Goal: Information Seeking & Learning: Learn about a topic

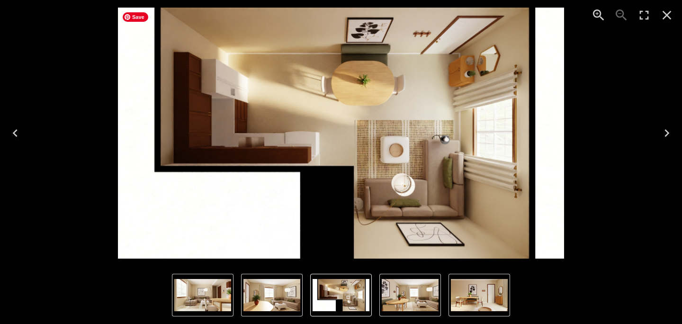
scroll to position [474, 0]
click at [668, 134] on icon "Next" at bounding box center [667, 133] width 5 height 8
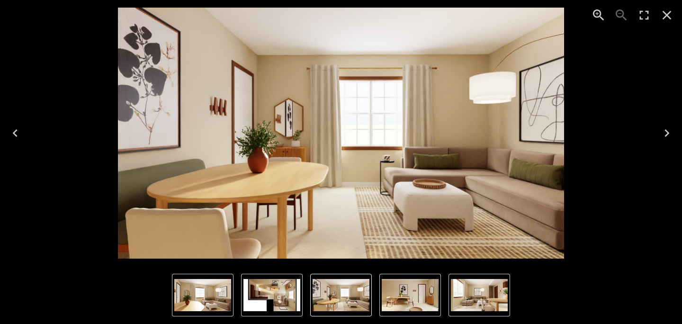
click at [668, 128] on icon "Next" at bounding box center [667, 133] width 15 height 15
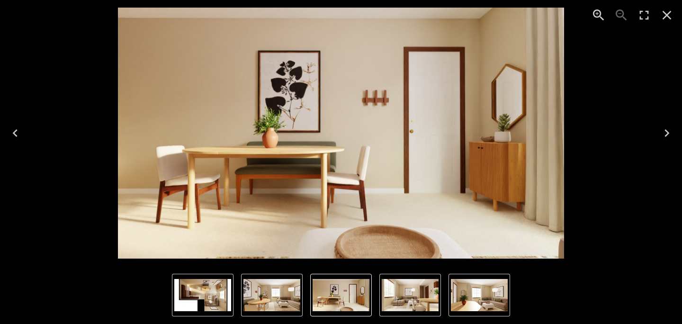
click at [668, 128] on icon "Next" at bounding box center [667, 133] width 15 height 15
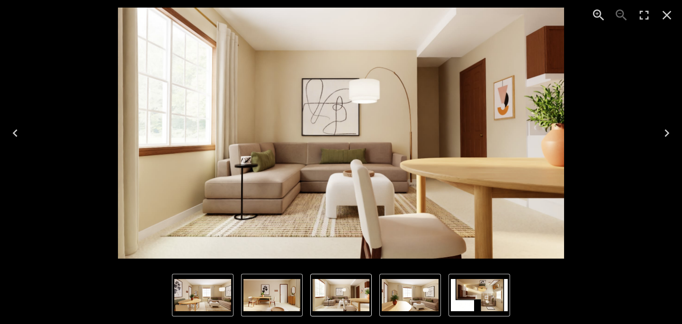
click at [666, 132] on icon "Next" at bounding box center [667, 133] width 15 height 15
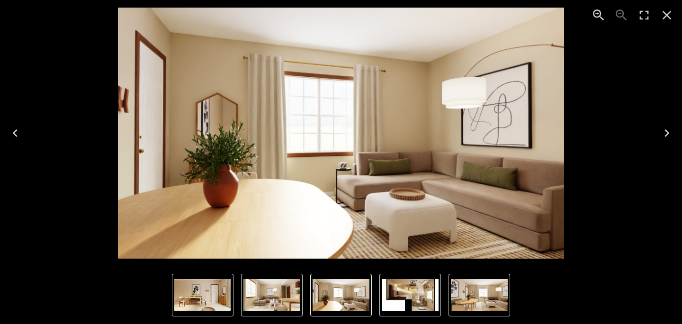
click at [666, 131] on icon "Next" at bounding box center [667, 133] width 15 height 15
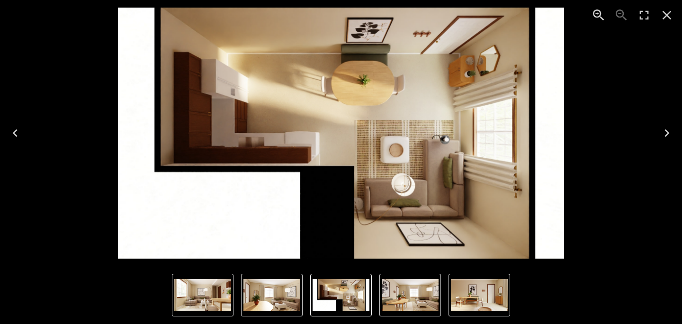
click at [668, 12] on icon "Close" at bounding box center [667, 15] width 15 height 15
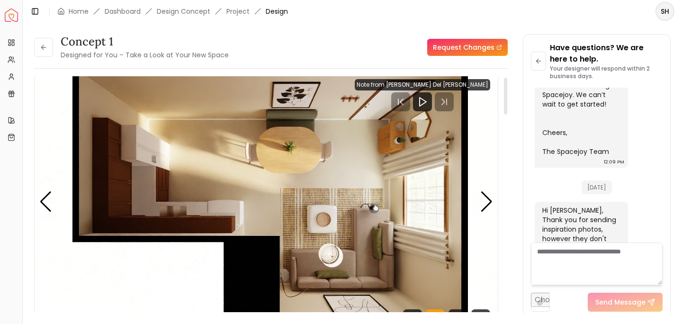
scroll to position [0, 0]
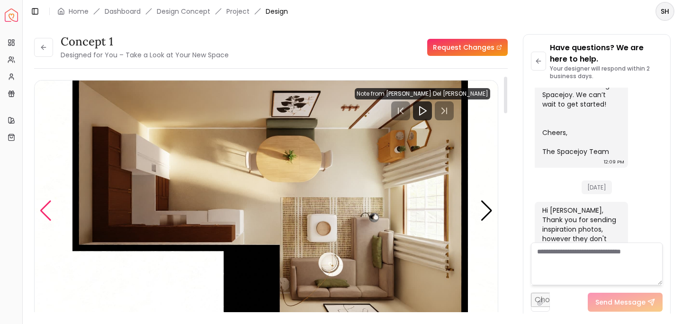
click at [41, 210] on div "Previous slide" at bounding box center [45, 210] width 13 height 21
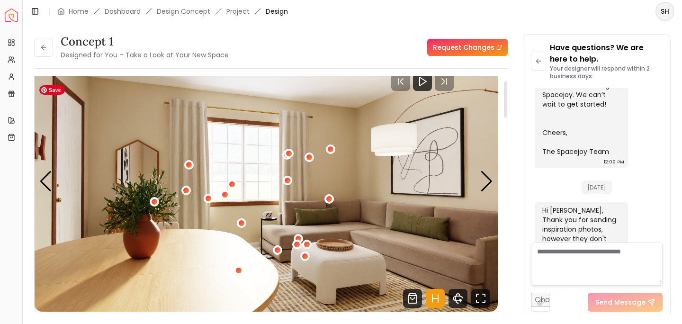
scroll to position [30, 0]
click at [329, 198] on div "4 / 5" at bounding box center [329, 198] width 7 height 7
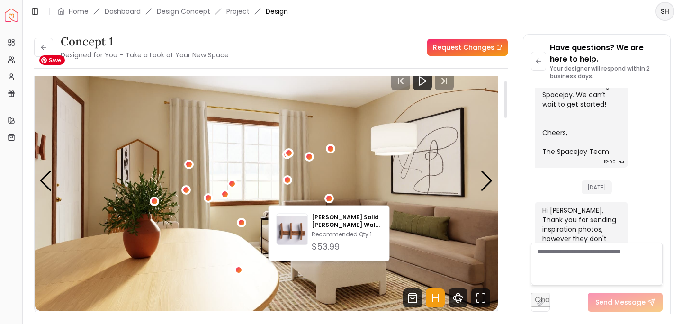
click at [346, 171] on img "4 / 5" at bounding box center [266, 181] width 463 height 261
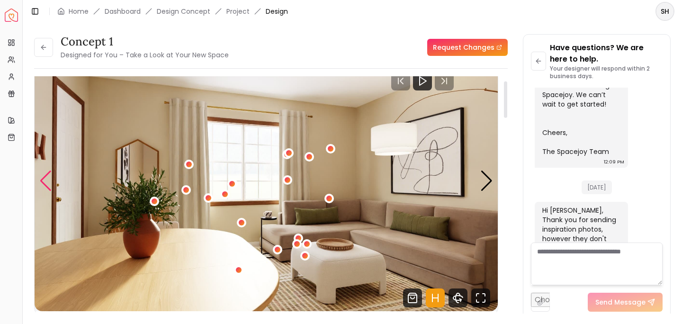
click at [51, 177] on div "Previous slide" at bounding box center [45, 181] width 13 height 21
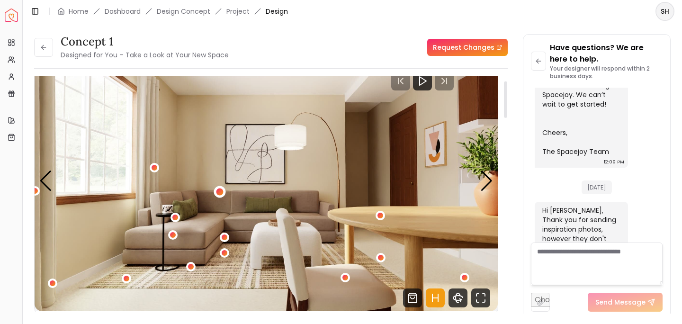
click at [217, 190] on div "3 / 5" at bounding box center [219, 192] width 7 height 7
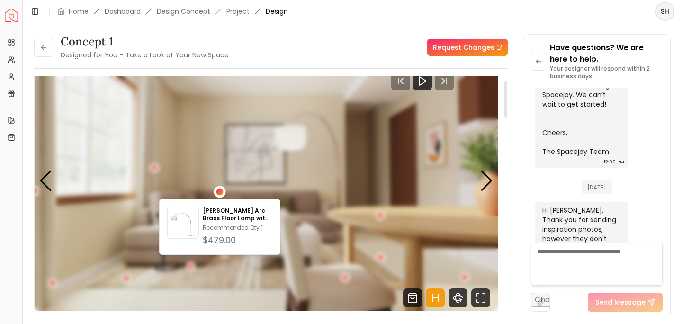
click at [217, 190] on div "3 / 5" at bounding box center [219, 192] width 7 height 7
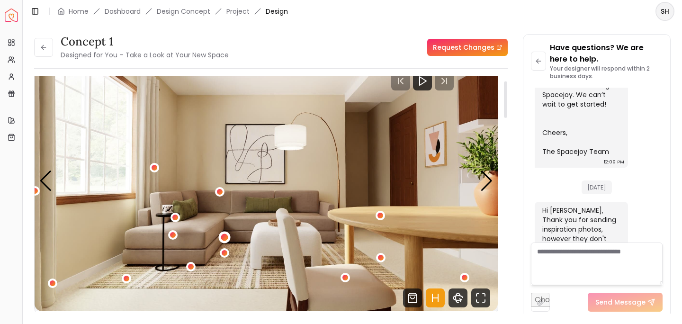
click at [224, 238] on div "3 / 5" at bounding box center [224, 237] width 7 height 7
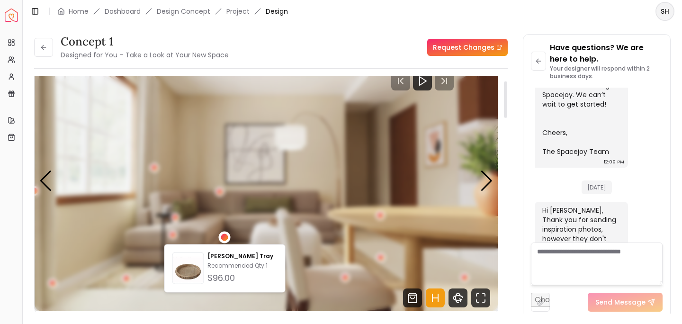
click at [224, 237] on div "3 / 5" at bounding box center [224, 237] width 7 height 7
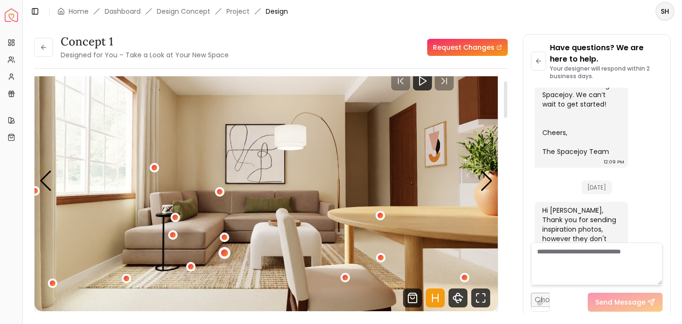
click at [223, 254] on div "3 / 5" at bounding box center [224, 252] width 7 height 7
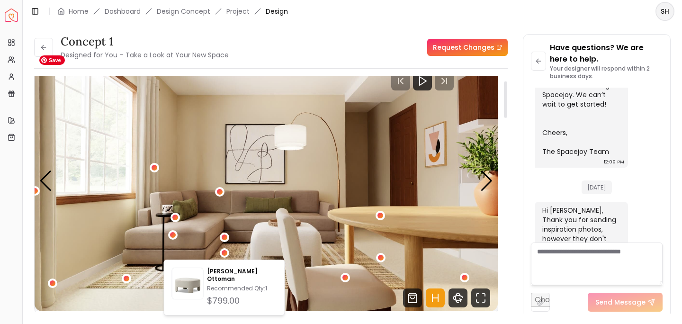
click at [190, 236] on img "3 / 5" at bounding box center [266, 181] width 463 height 261
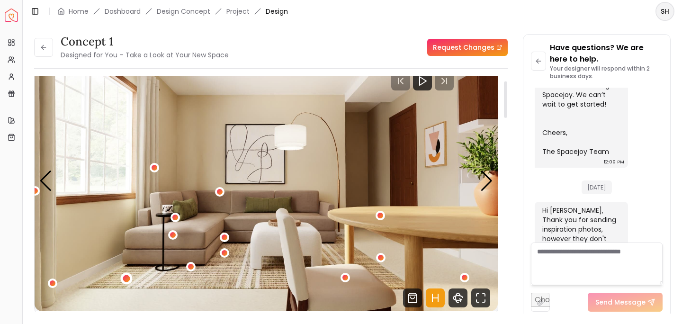
click at [127, 278] on div "3 / 5" at bounding box center [126, 278] width 7 height 7
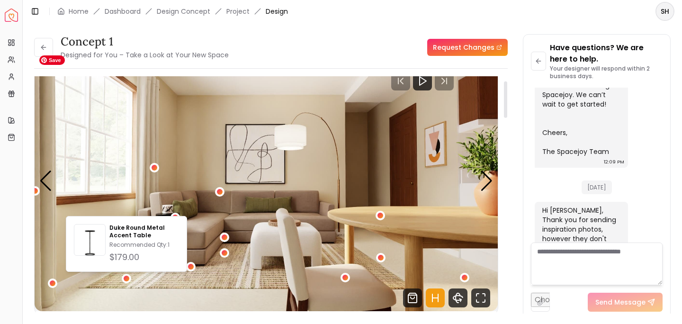
click at [178, 291] on img "3 / 5" at bounding box center [266, 181] width 463 height 261
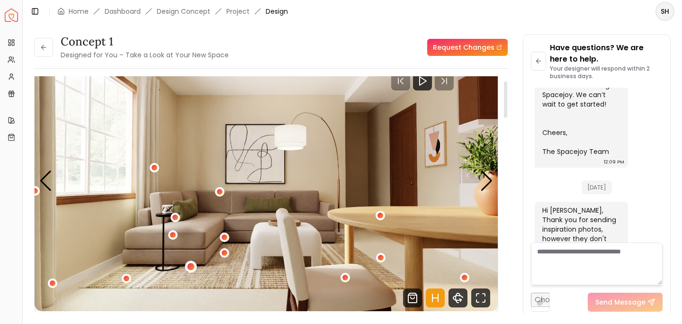
click at [194, 269] on div "3 / 5" at bounding box center [190, 266] width 7 height 7
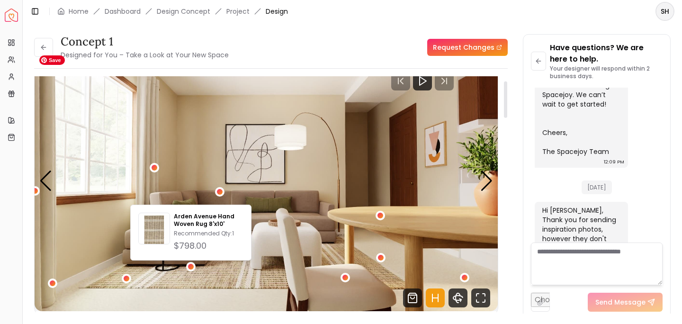
click at [236, 277] on img "3 / 5" at bounding box center [266, 181] width 463 height 261
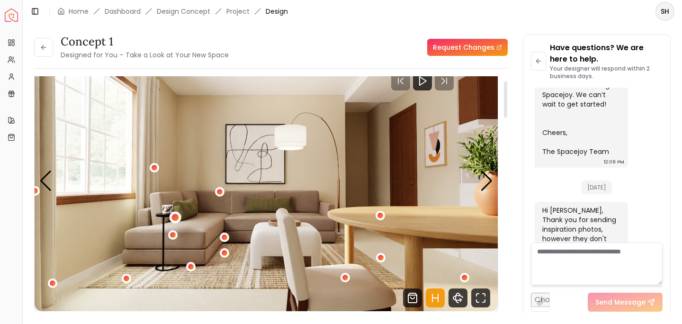
click at [177, 215] on div "3 / 5" at bounding box center [175, 217] width 7 height 7
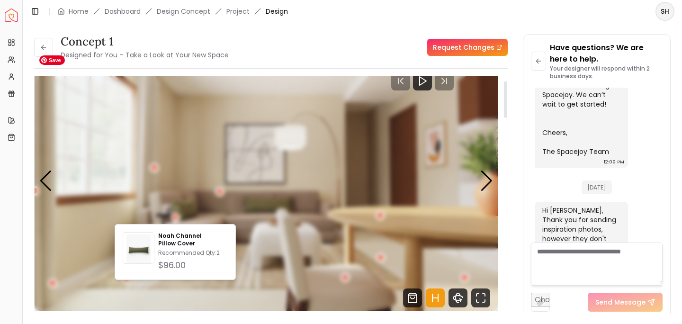
click at [200, 204] on img "3 / 5" at bounding box center [266, 181] width 463 height 261
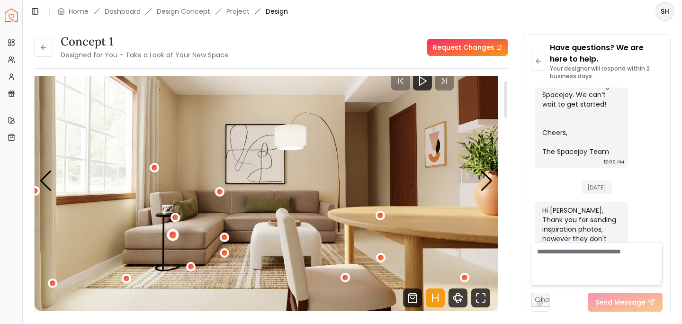
click at [173, 234] on div "3 / 5" at bounding box center [172, 234] width 7 height 7
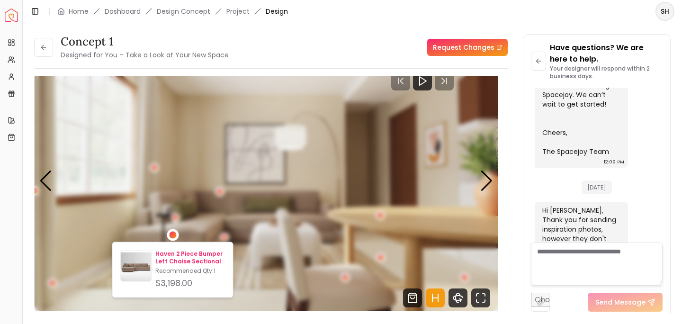
click at [195, 255] on p "Haven 2 Piece Bumper Left Chaise Sectional" at bounding box center [190, 257] width 70 height 15
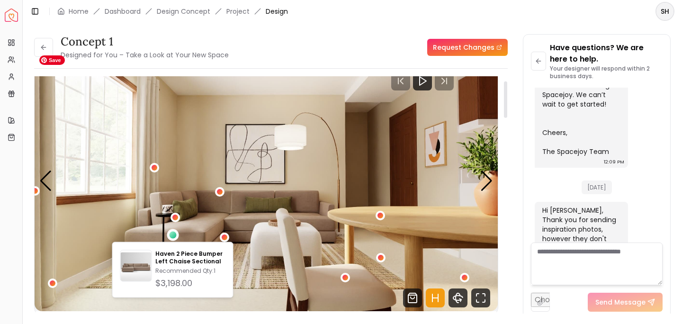
click at [263, 172] on img "3 / 5" at bounding box center [266, 181] width 463 height 261
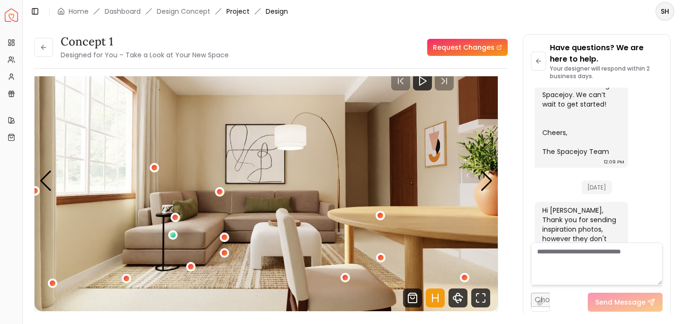
click at [243, 10] on link "Project" at bounding box center [238, 11] width 23 height 9
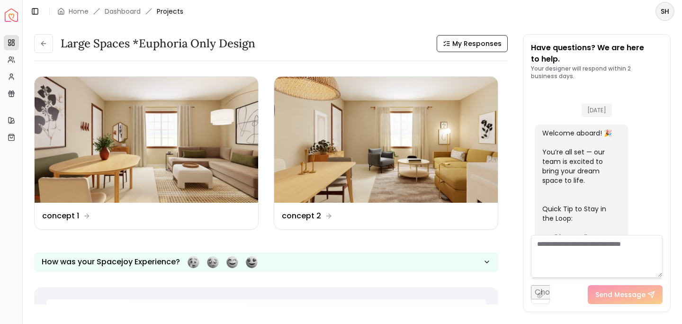
scroll to position [584, 0]
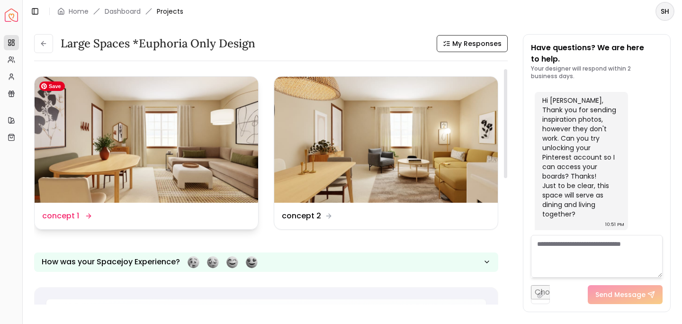
click at [141, 155] on img at bounding box center [147, 140] width 224 height 126
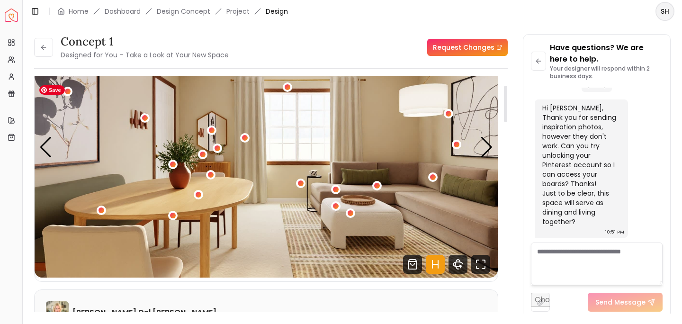
scroll to position [55, 0]
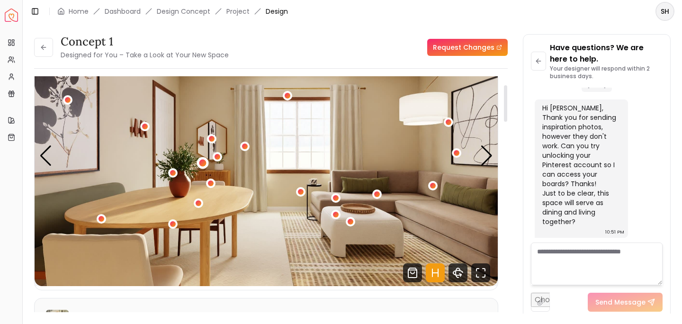
click at [202, 164] on div "1 / 5" at bounding box center [202, 163] width 7 height 7
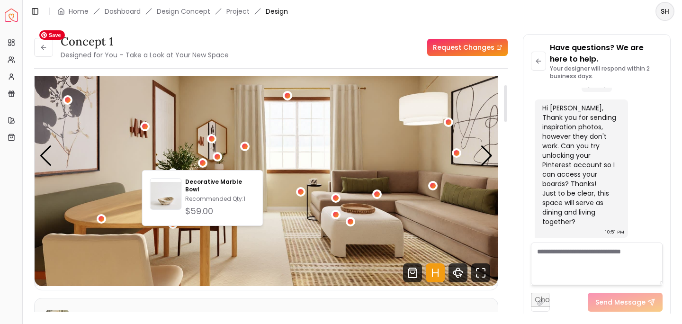
click at [269, 163] on img "1 / 5" at bounding box center [266, 156] width 463 height 261
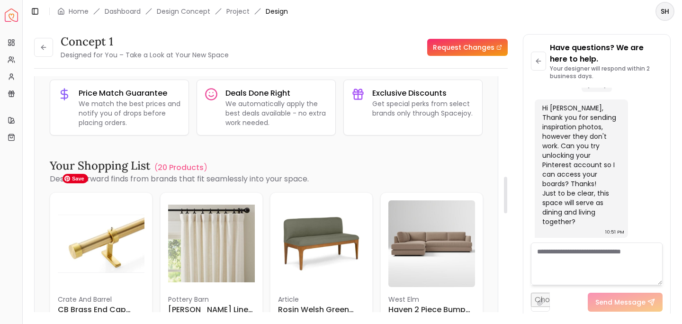
scroll to position [648, 0]
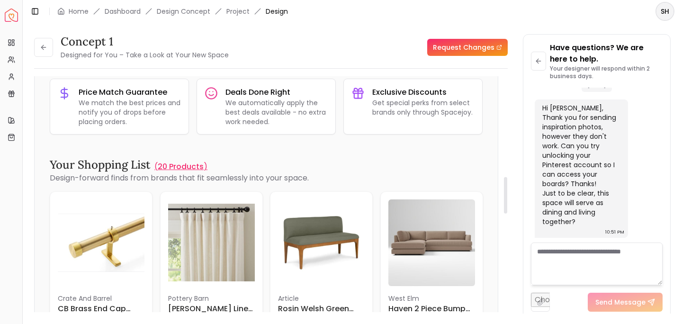
click at [170, 166] on p "20 Products" at bounding box center [181, 166] width 46 height 11
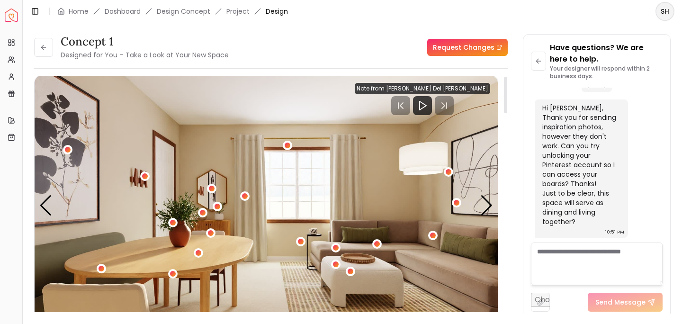
scroll to position [0, 0]
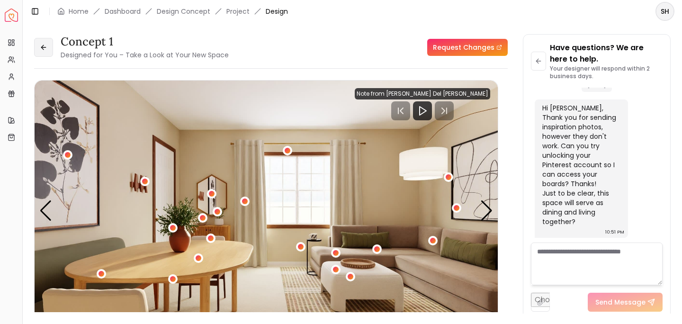
click at [49, 51] on button at bounding box center [43, 47] width 19 height 19
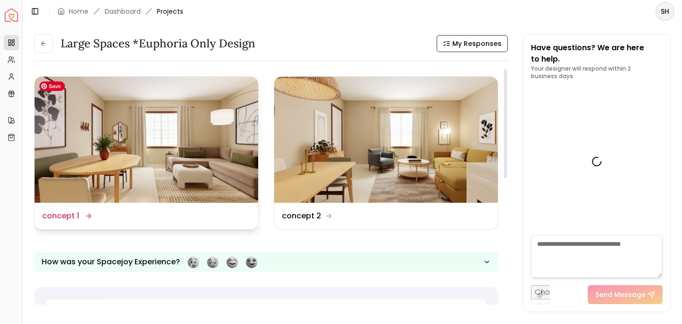
scroll to position [584, 0]
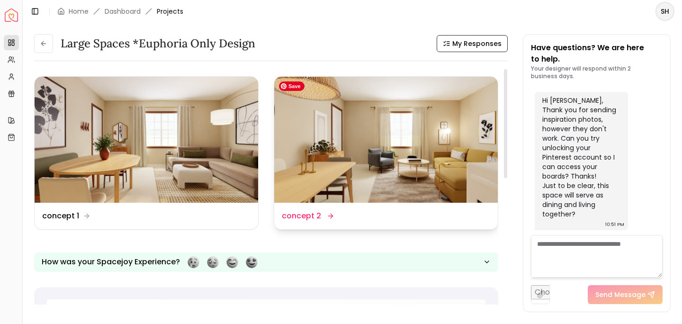
click at [381, 129] on img at bounding box center [386, 140] width 224 height 126
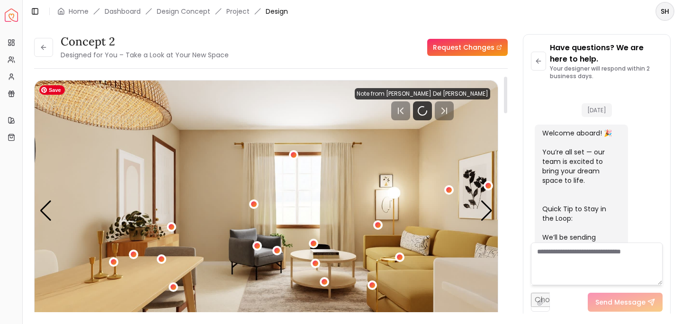
scroll to position [577, 0]
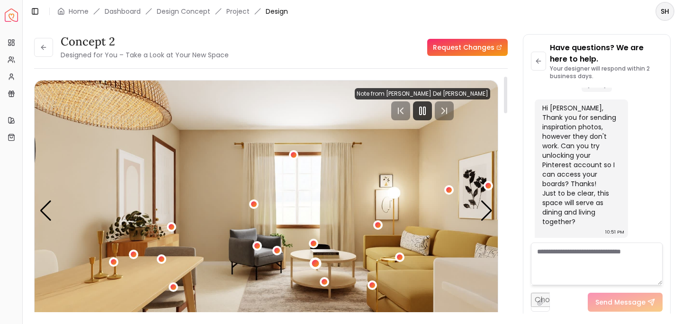
click at [317, 262] on div "1 / 5" at bounding box center [315, 263] width 7 height 7
click at [359, 275] on img "1 / 5" at bounding box center [266, 211] width 463 height 261
click at [489, 209] on div "Next slide" at bounding box center [486, 210] width 13 height 21
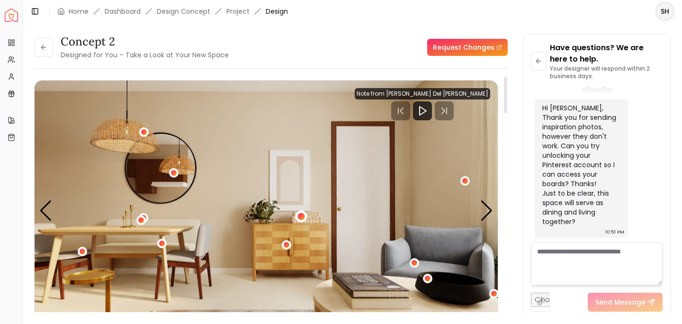
click at [302, 217] on div "2 / 5" at bounding box center [301, 216] width 7 height 7
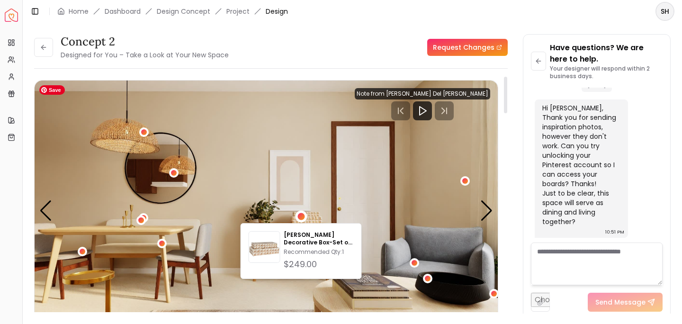
click at [235, 272] on img "2 / 5" at bounding box center [266, 211] width 463 height 261
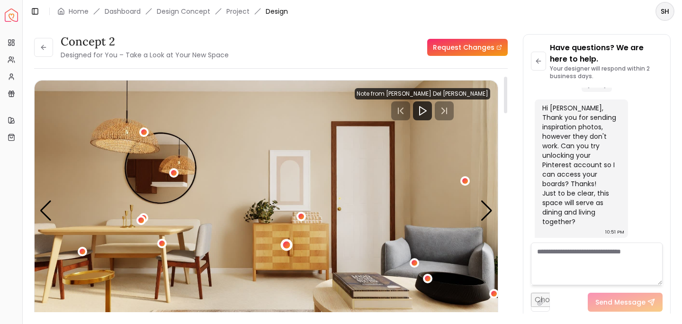
click at [286, 244] on div "2 / 5" at bounding box center [286, 244] width 7 height 7
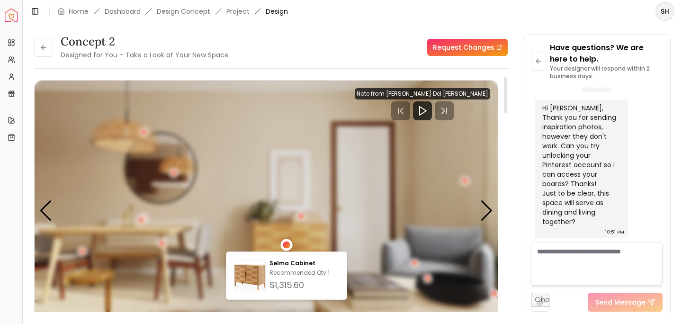
click at [286, 244] on div "2 / 5" at bounding box center [286, 244] width 7 height 7
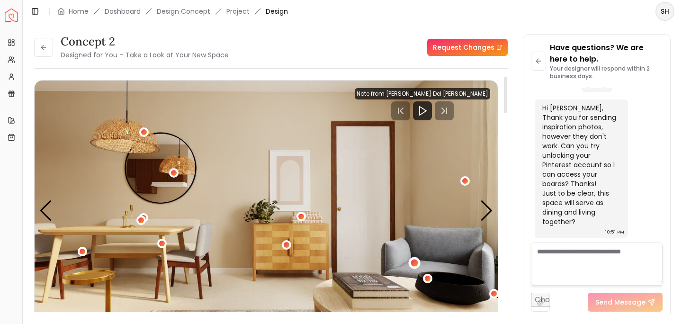
click at [417, 265] on div "2 / 5" at bounding box center [414, 263] width 7 height 7
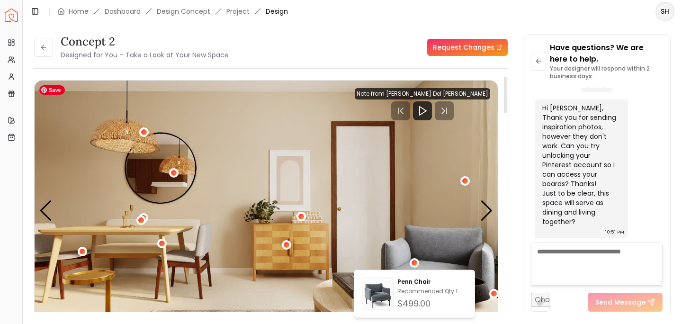
click at [436, 249] on img "2 / 5" at bounding box center [266, 211] width 463 height 261
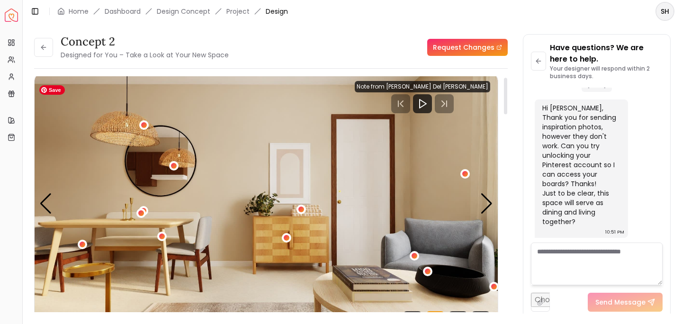
scroll to position [8, 0]
click at [490, 203] on div "Next slide" at bounding box center [486, 203] width 13 height 21
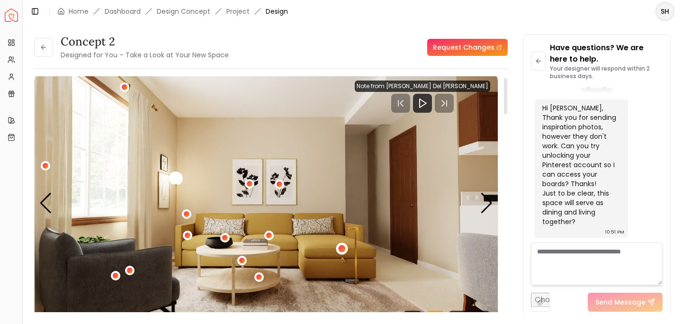
click at [342, 248] on div "3 / 5" at bounding box center [341, 248] width 7 height 7
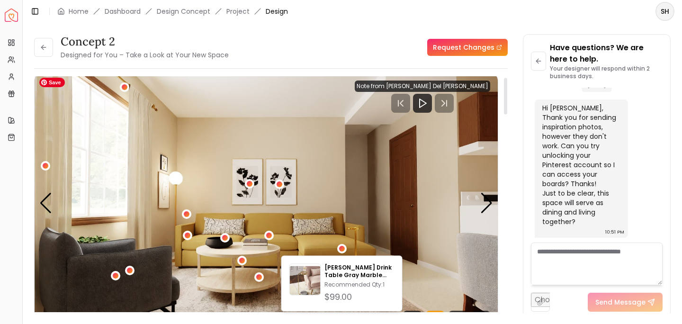
click at [390, 249] on img "3 / 5" at bounding box center [266, 203] width 463 height 261
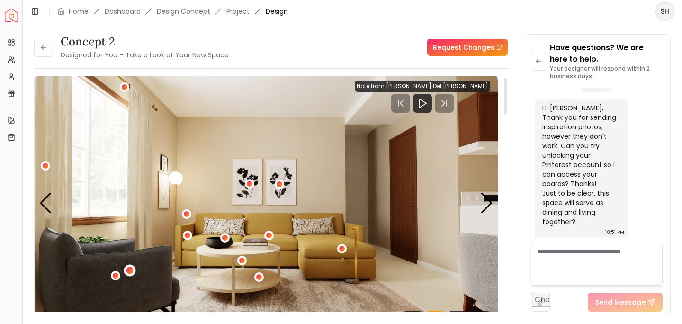
click at [133, 271] on div "3 / 5" at bounding box center [130, 271] width 12 height 12
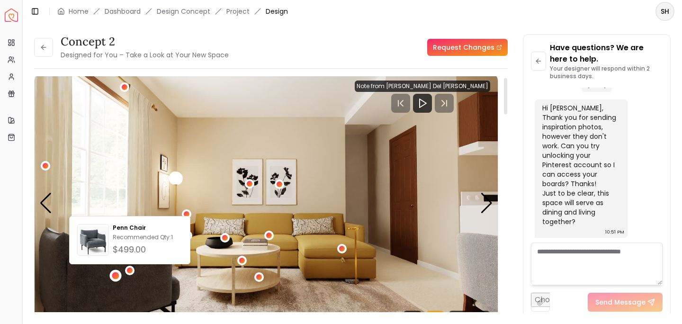
click at [115, 276] on div "3 / 5" at bounding box center [115, 275] width 7 height 7
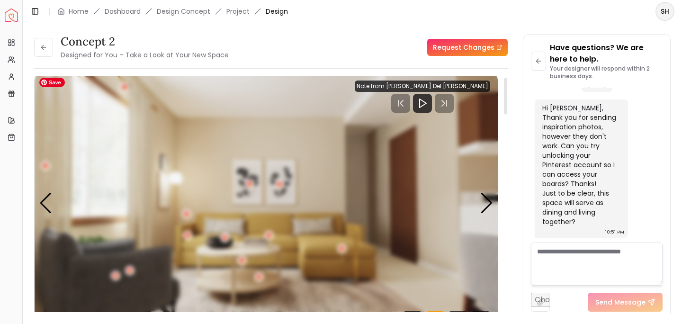
click at [164, 283] on img "3 / 5" at bounding box center [266, 203] width 463 height 261
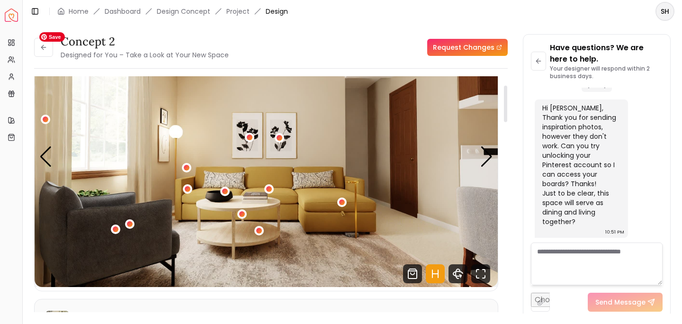
scroll to position [53, 0]
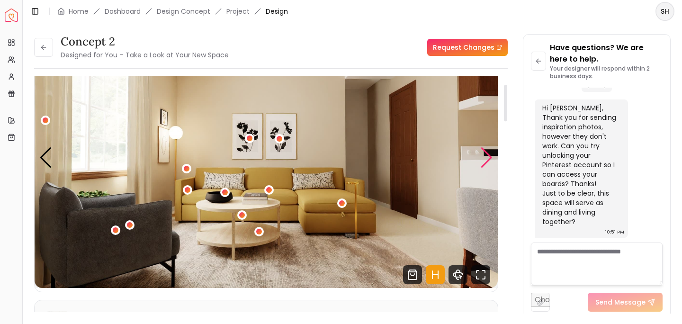
click at [488, 160] on div "Next slide" at bounding box center [486, 157] width 13 height 21
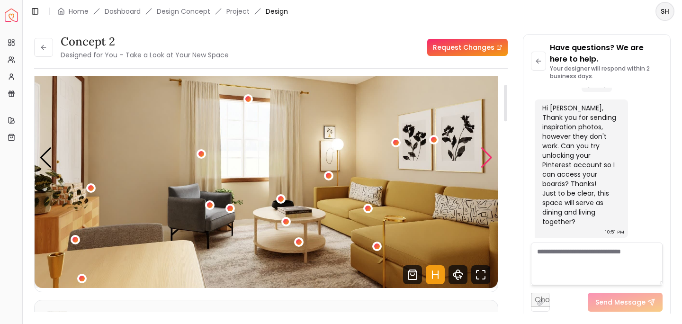
click at [488, 160] on div "Next slide" at bounding box center [486, 157] width 13 height 21
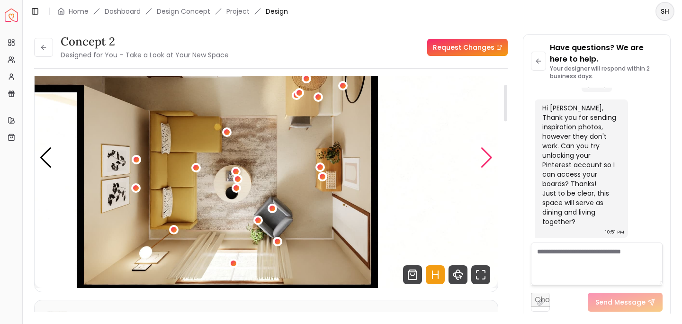
click at [488, 160] on div "Next slide" at bounding box center [486, 157] width 13 height 21
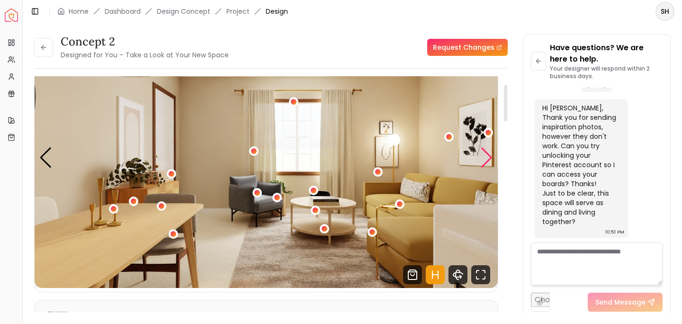
click at [488, 160] on div "Next slide" at bounding box center [486, 157] width 13 height 21
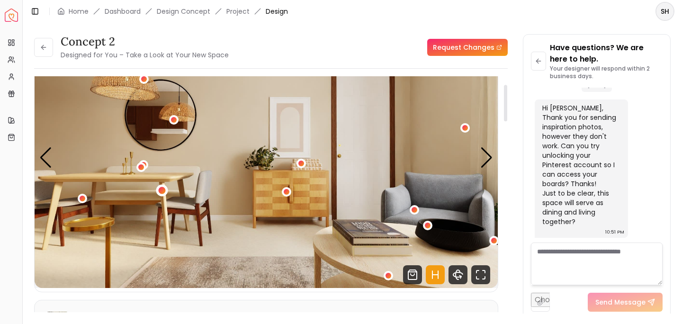
click at [161, 190] on div "2 / 5" at bounding box center [162, 190] width 7 height 7
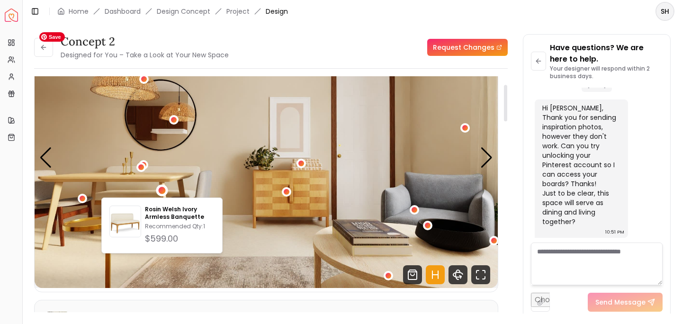
click at [155, 178] on img "2 / 5" at bounding box center [266, 157] width 463 height 261
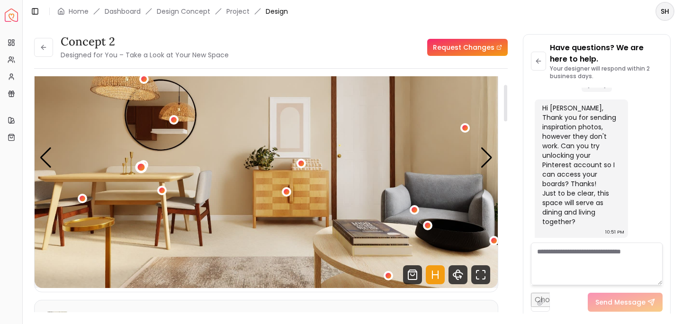
click at [141, 167] on div "2 / 5" at bounding box center [141, 166] width 7 height 7
click at [145, 162] on div "2 / 5" at bounding box center [140, 167] width 9 height 11
click at [144, 163] on button "2 / 5" at bounding box center [140, 167] width 9 height 9
click at [153, 164] on img "2 / 5" at bounding box center [266, 157] width 463 height 261
click at [146, 163] on div "2 / 5" at bounding box center [144, 165] width 12 height 12
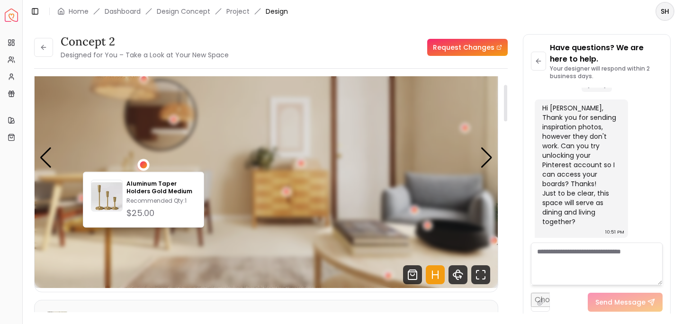
click at [146, 163] on div "2 / 5" at bounding box center [144, 165] width 12 height 12
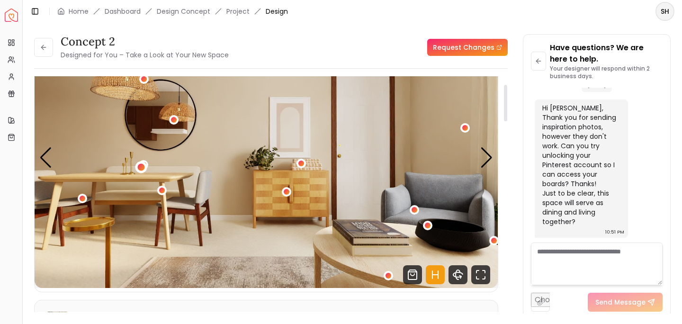
click at [142, 168] on div "2 / 5" at bounding box center [141, 166] width 7 height 7
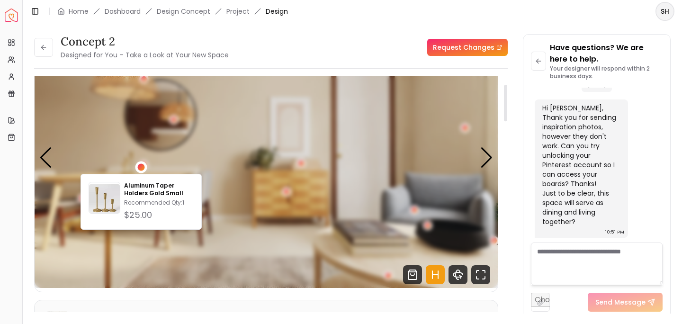
click at [142, 168] on div "2 / 5" at bounding box center [141, 166] width 7 height 7
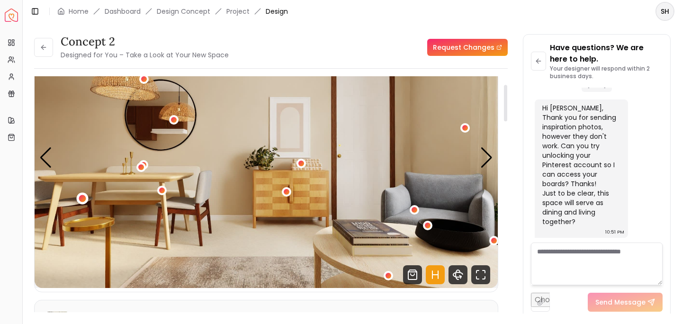
click at [83, 198] on div "2 / 5" at bounding box center [82, 198] width 7 height 7
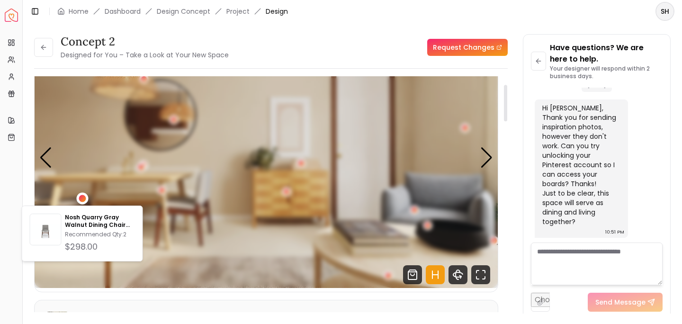
click at [83, 198] on div "2 / 5" at bounding box center [82, 198] width 7 height 7
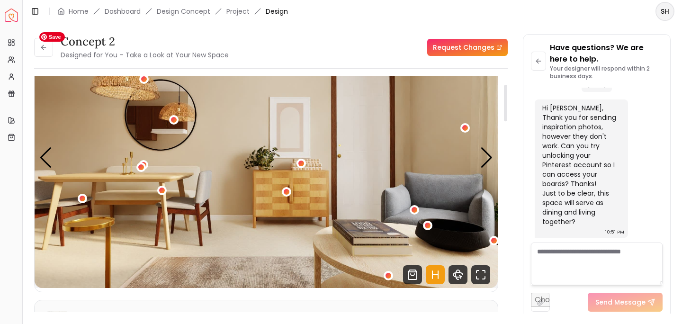
click at [102, 178] on img "2 / 5" at bounding box center [266, 157] width 463 height 261
click at [485, 157] on div "Next slide" at bounding box center [486, 157] width 13 height 21
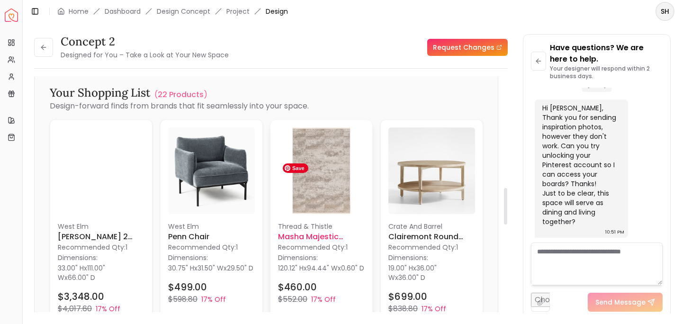
scroll to position [723, 0]
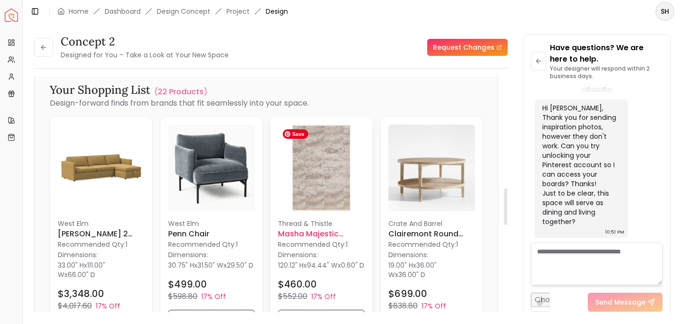
click at [321, 187] on img at bounding box center [321, 168] width 87 height 87
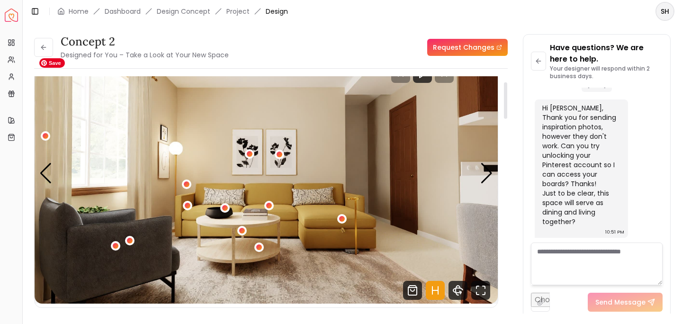
scroll to position [39, 0]
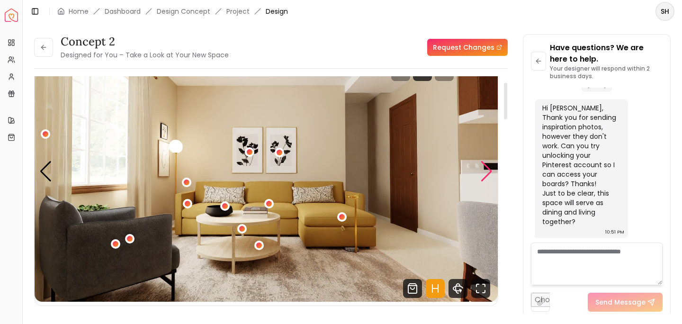
click at [489, 171] on div "Next slide" at bounding box center [486, 171] width 13 height 21
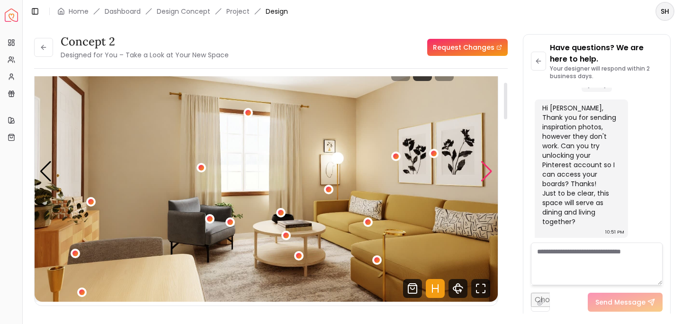
click at [489, 171] on div "Next slide" at bounding box center [486, 171] width 13 height 21
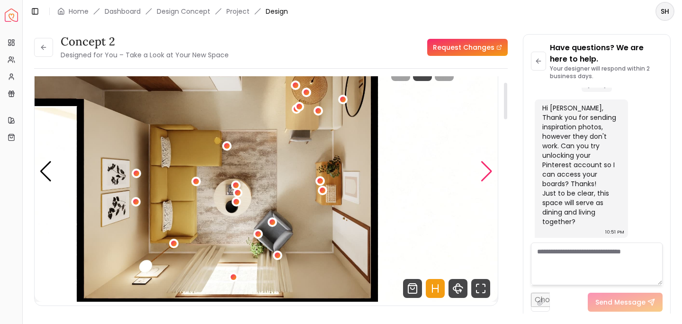
click at [489, 171] on div "Next slide" at bounding box center [486, 171] width 13 height 21
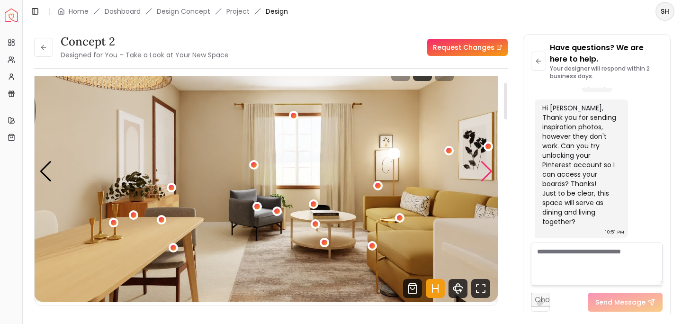
click at [489, 171] on div "Next slide" at bounding box center [486, 171] width 13 height 21
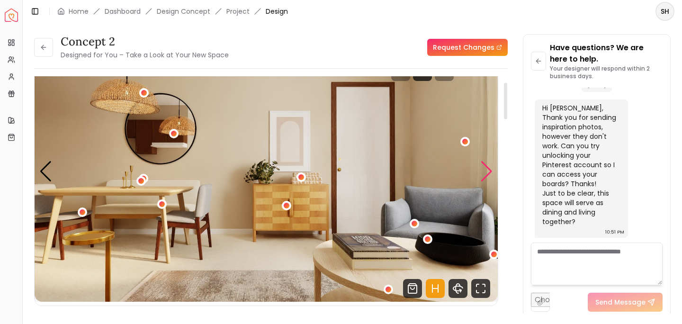
click at [489, 171] on div "Next slide" at bounding box center [486, 171] width 13 height 21
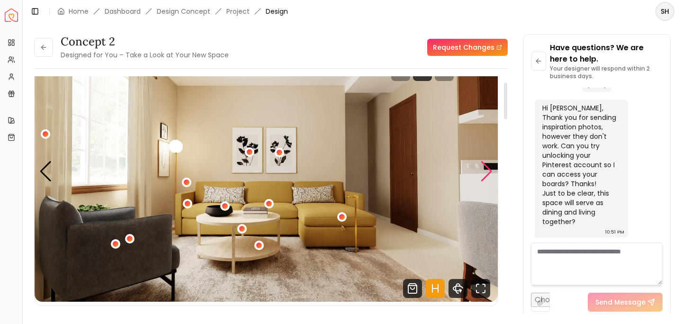
click at [487, 171] on div "Next slide" at bounding box center [486, 171] width 13 height 21
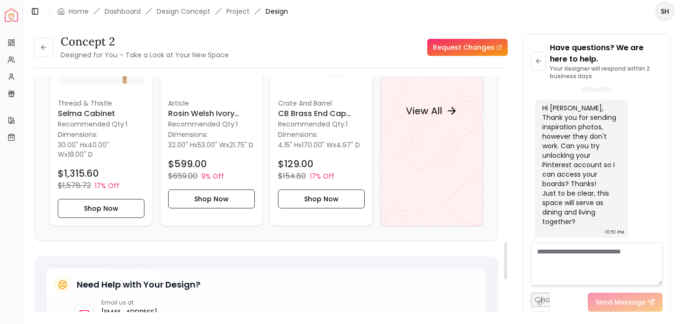
scroll to position [1071, 0]
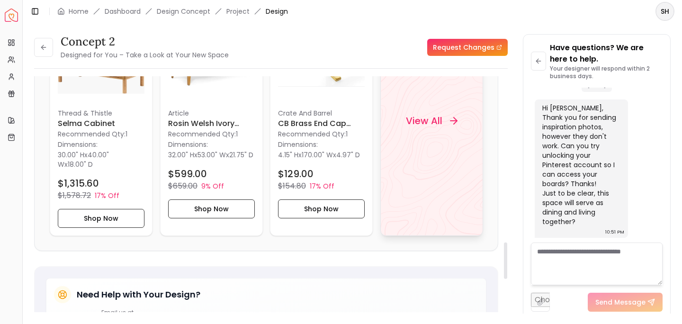
click at [434, 118] on h4 "View All" at bounding box center [424, 120] width 36 height 13
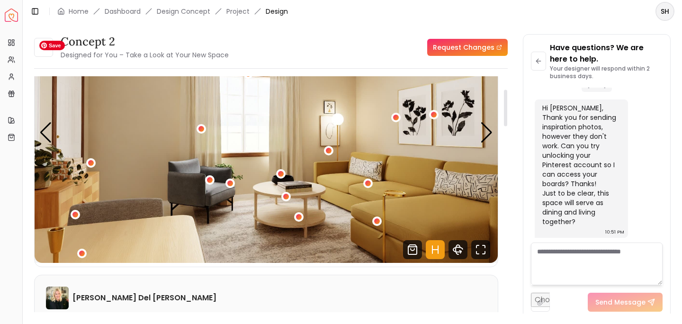
scroll to position [90, 0]
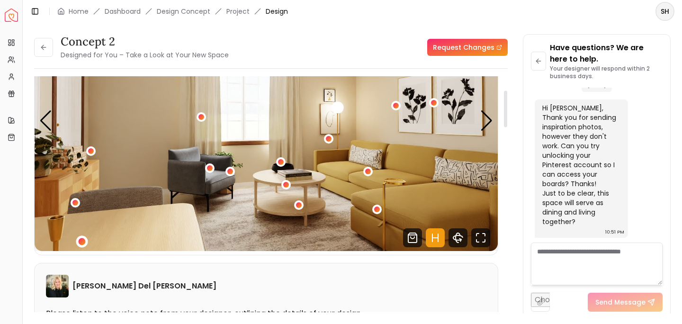
click at [82, 241] on div "4 / 5" at bounding box center [81, 241] width 7 height 7
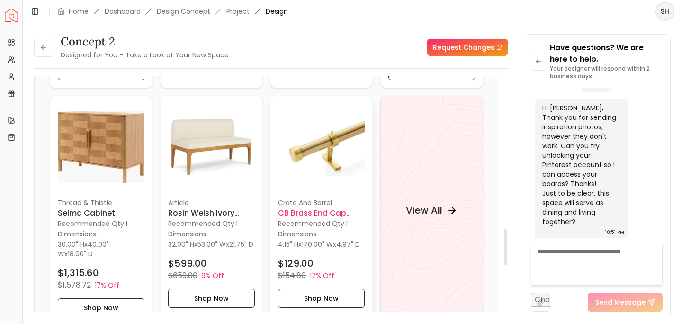
scroll to position [984, 0]
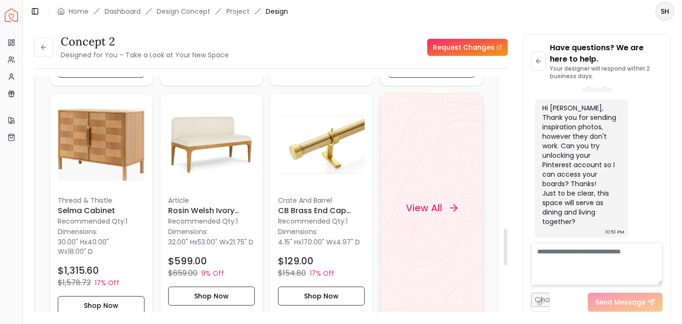
click at [432, 206] on h4 "View All" at bounding box center [424, 207] width 36 height 13
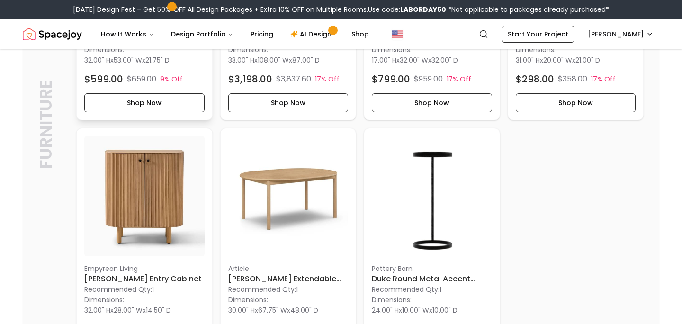
scroll to position [705, 0]
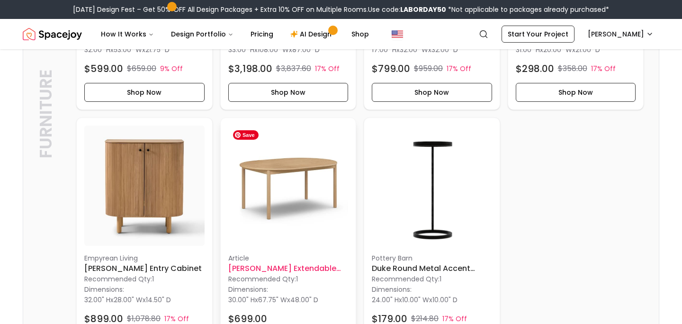
click at [296, 161] on img at bounding box center [288, 186] width 120 height 120
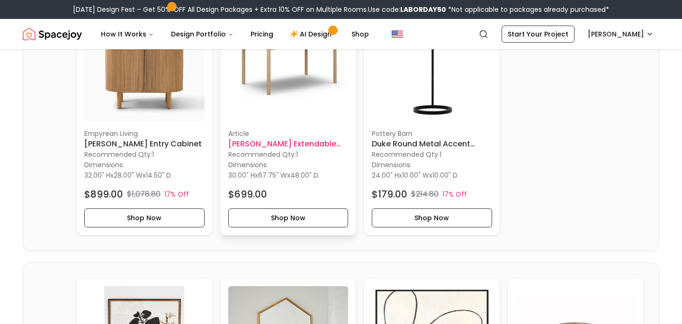
scroll to position [833, 0]
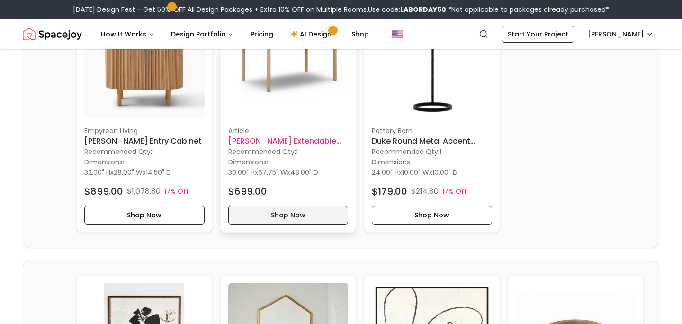
click at [300, 214] on button "Shop Now" at bounding box center [288, 215] width 120 height 19
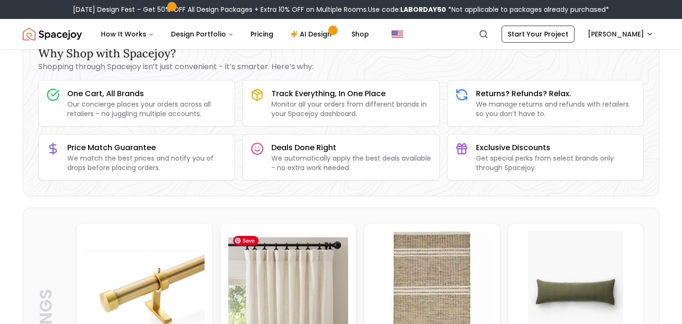
scroll to position [0, 0]
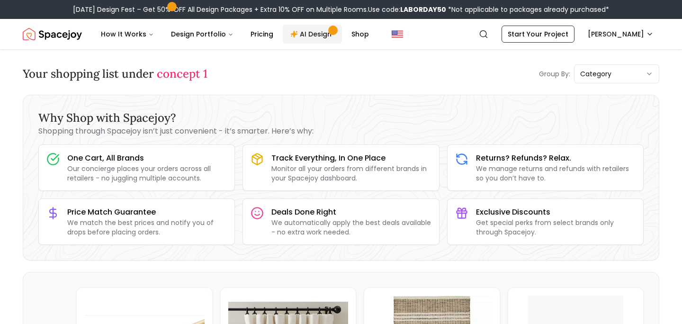
click at [318, 36] on link "AI Design" at bounding box center [312, 34] width 59 height 19
